Goal: Information Seeking & Learning: Understand process/instructions

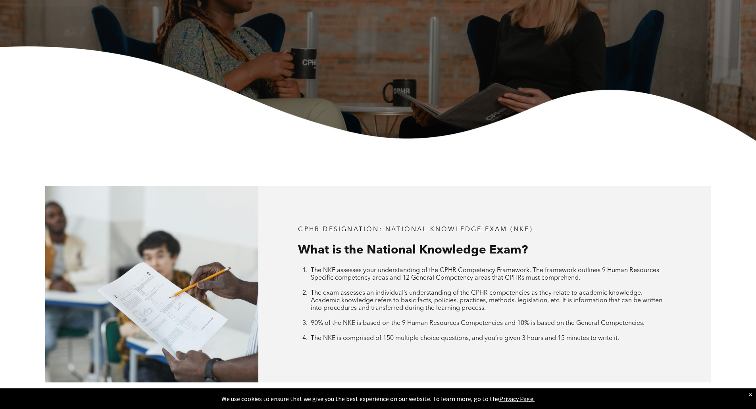
scroll to position [381, 0]
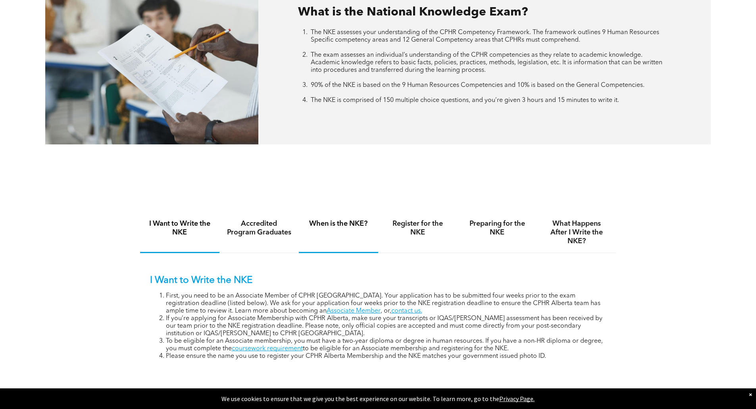
click at [354, 224] on h4 "When is the NKE?" at bounding box center [338, 224] width 65 height 9
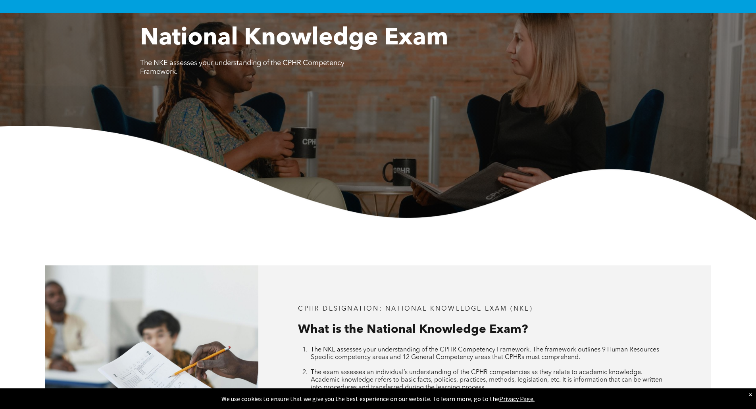
scroll to position [0, 0]
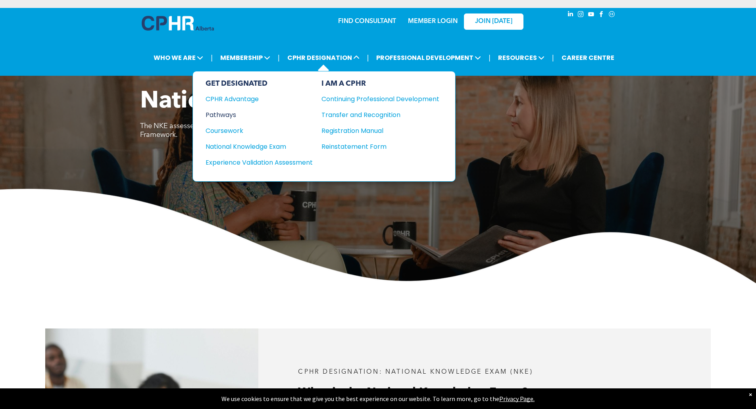
click at [229, 115] on div "Pathways" at bounding box center [254, 115] width 96 height 10
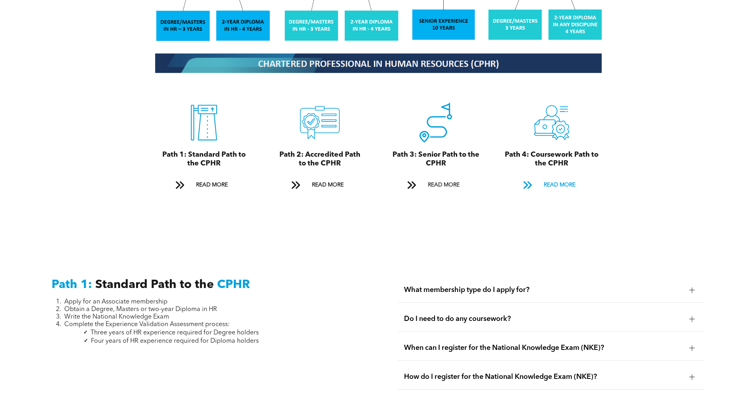
scroll to position [675, 0]
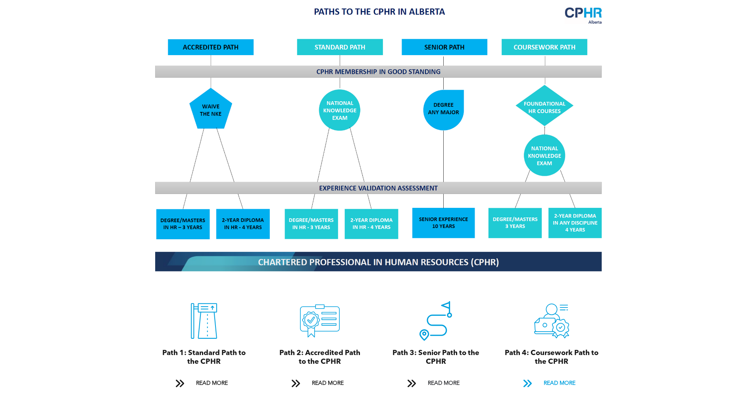
click at [570, 376] on span "READ MORE" at bounding box center [559, 383] width 37 height 15
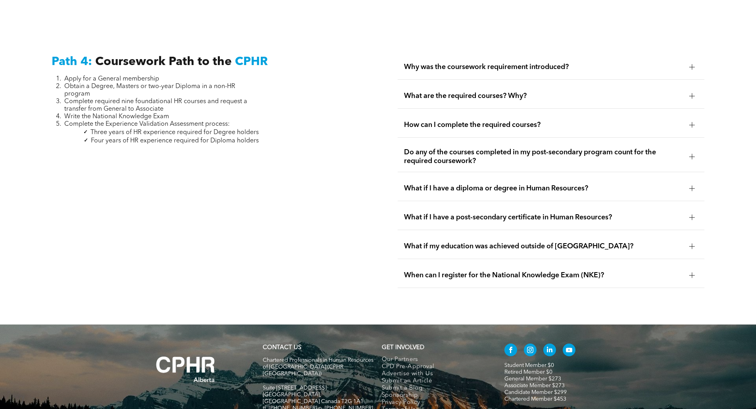
click at [449, 242] on span "What if my education was achieved outside of Canada?" at bounding box center [543, 246] width 279 height 9
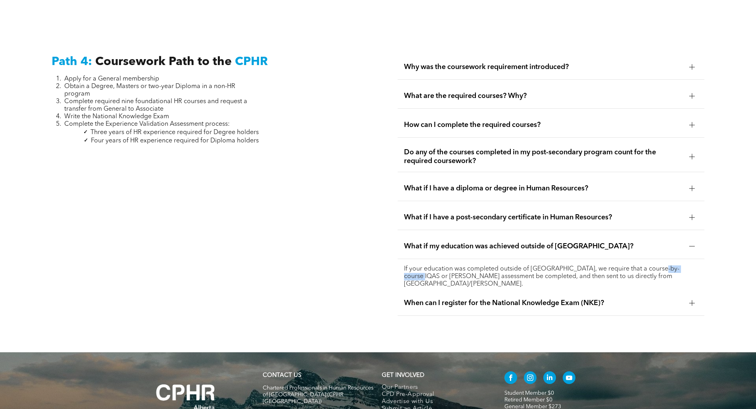
drag, startPoint x: 658, startPoint y: 248, endPoint x: 698, endPoint y: 249, distance: 39.3
click at [698, 266] on p "If your education was completed outside of Canada, we require that a course-by-…" at bounding box center [551, 277] width 294 height 23
copy p "IQAS or WES"
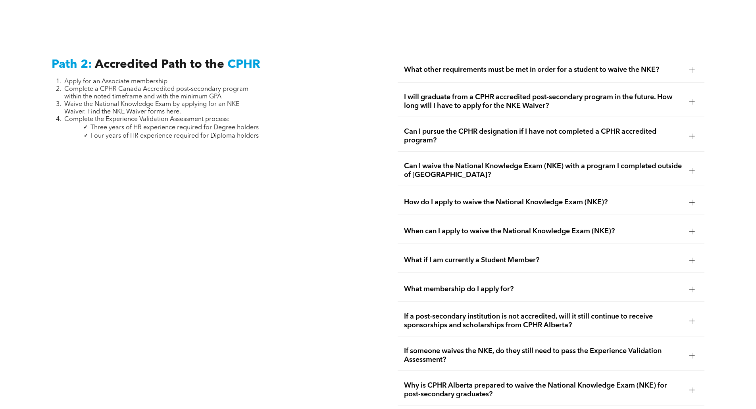
scroll to position [1048, 0]
